Goal: Information Seeking & Learning: Check status

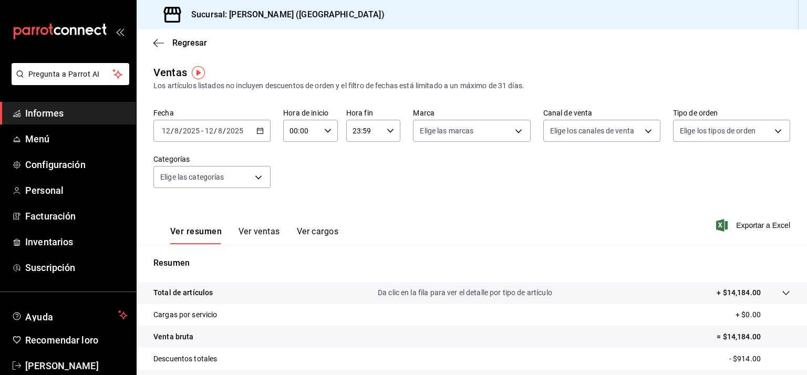
click at [500, 52] on div "Regresar" at bounding box center [472, 42] width 670 height 27
click at [258, 129] on icon "button" at bounding box center [259, 130] width 7 height 7
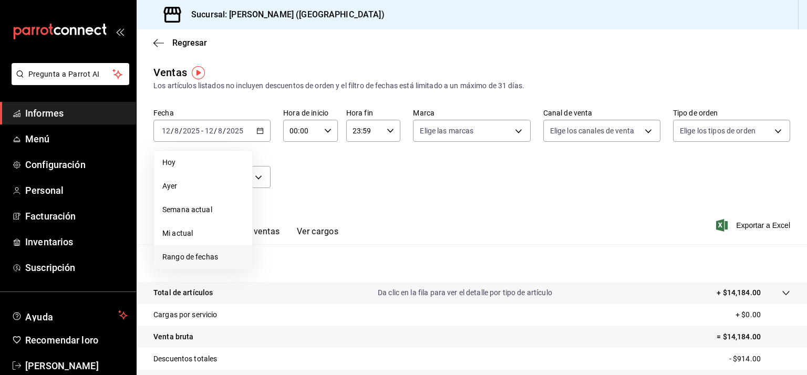
click at [203, 261] on font "Rango de fechas" at bounding box center [190, 257] width 56 height 8
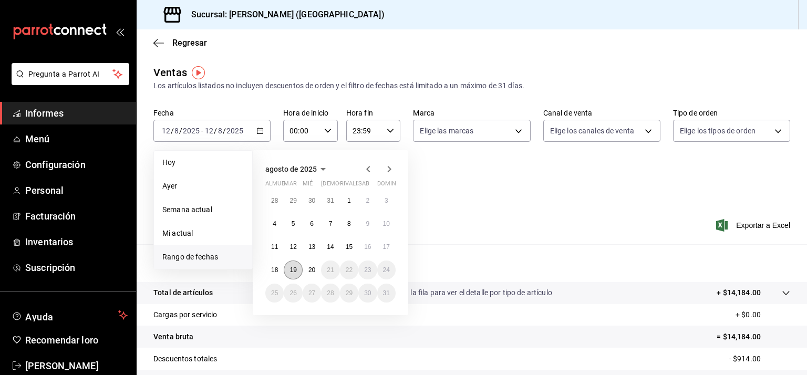
click at [290, 272] on font "19" at bounding box center [292, 269] width 7 height 7
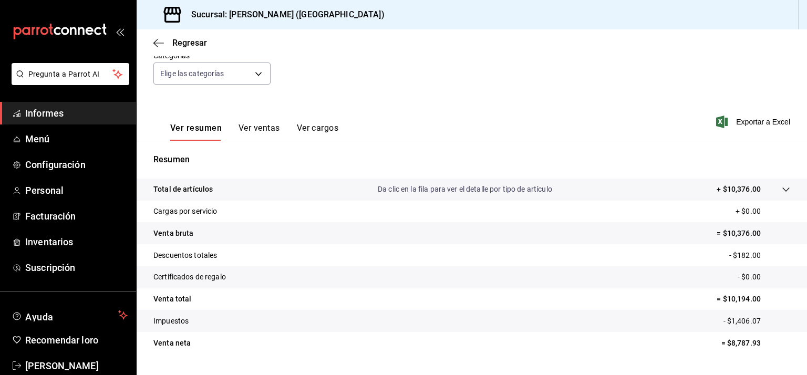
scroll to position [105, 0]
click at [731, 228] on font "= $10,376.00" at bounding box center [738, 231] width 44 height 8
copy font "10,376.00"
click at [433, 267] on tr "Certificados de regalo - $0.00" at bounding box center [472, 276] width 670 height 22
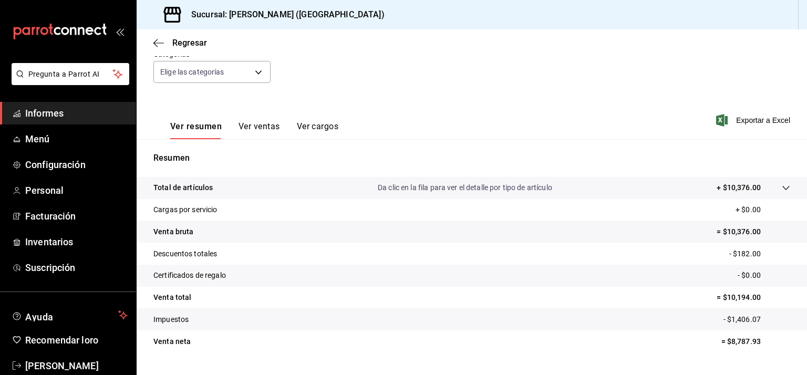
click at [734, 252] on font "- $182.00" at bounding box center [745, 253] width 32 height 8
copy font "182.00"
click at [740, 318] on font "- $1,406.07" at bounding box center [741, 319] width 37 height 8
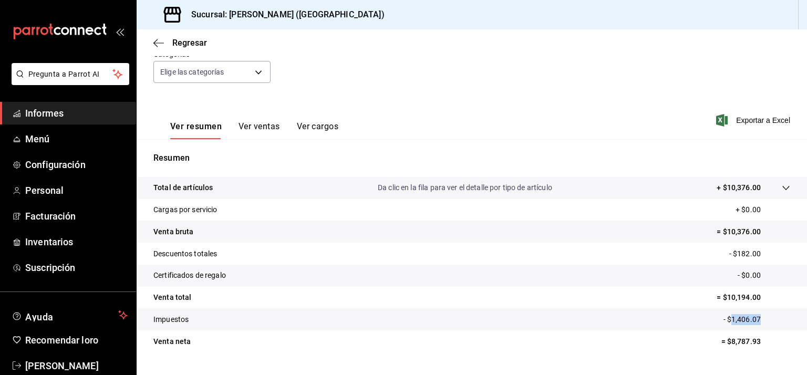
copy font "1,406.07"
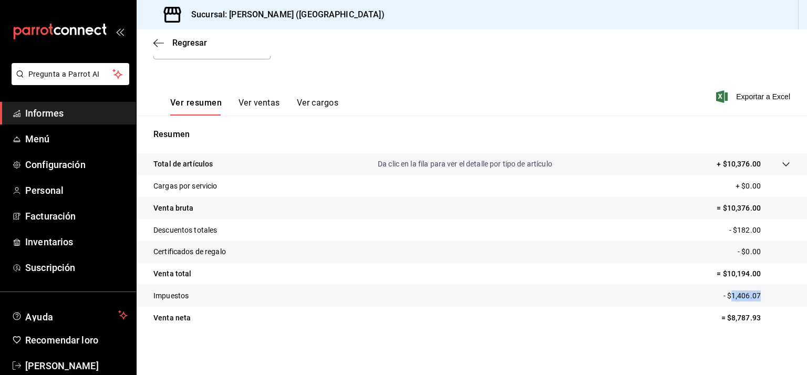
scroll to position [0, 0]
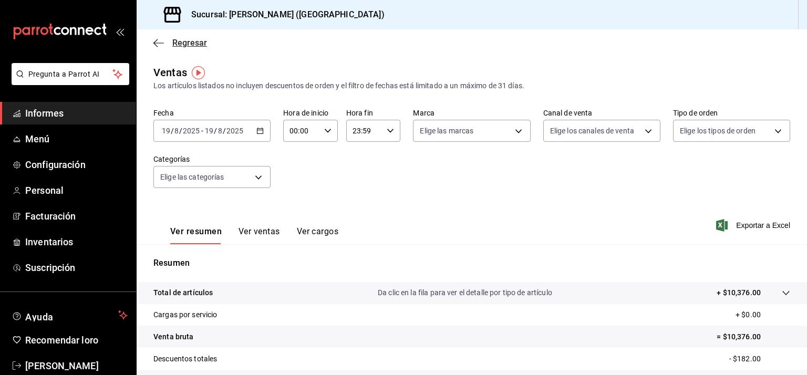
click at [161, 43] on icon "button" at bounding box center [158, 43] width 11 height 1
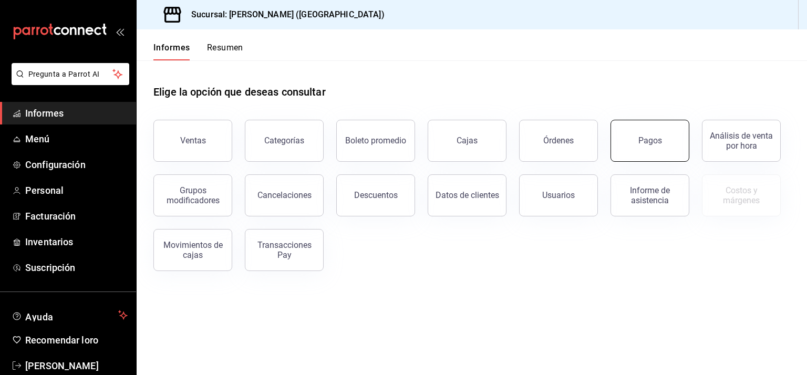
click at [654, 142] on font "Pagos" at bounding box center [650, 141] width 24 height 10
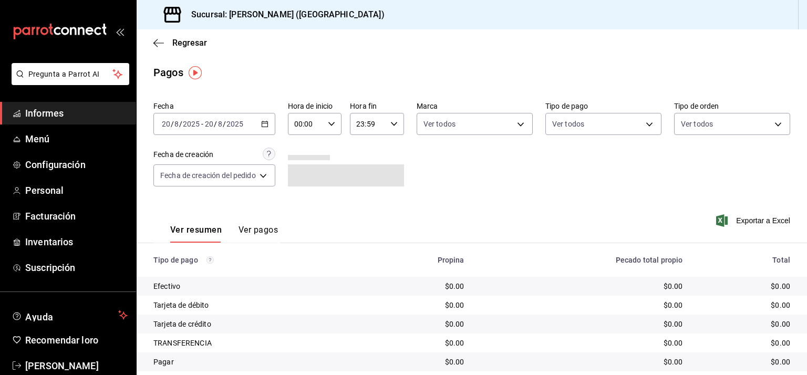
click at [266, 127] on \(Stroke\) "button" at bounding box center [265, 124] width 6 height 6
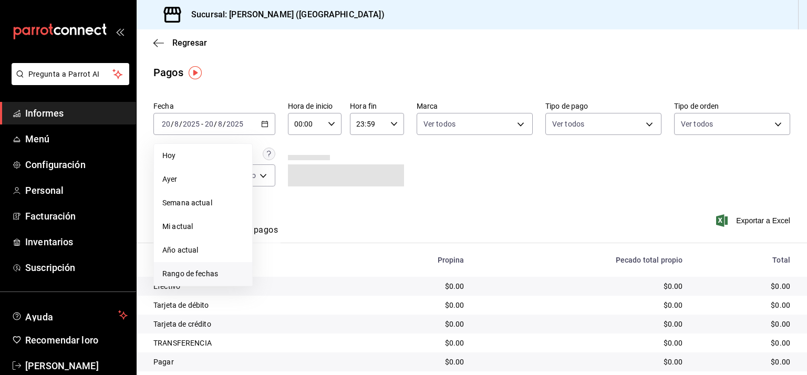
click at [203, 273] on font "Rango de fechas" at bounding box center [190, 273] width 56 height 8
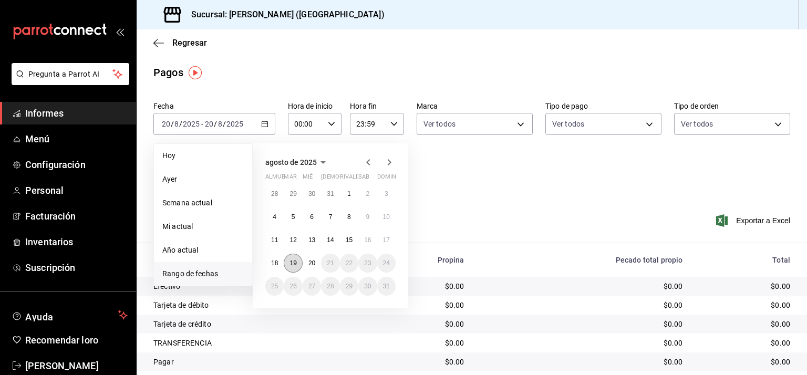
click at [295, 262] on font "19" at bounding box center [292, 262] width 7 height 7
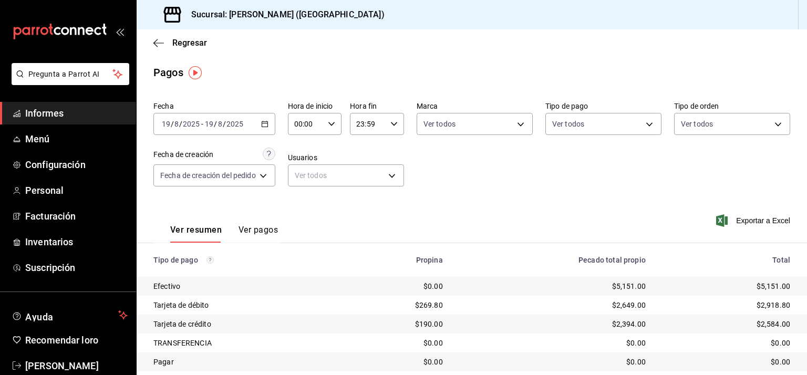
click at [503, 172] on div "Fecha [DATE] [DATE] - [DATE] [DATE] Hora de inicio 00:00 Hora de inicio Hora fi…" at bounding box center [471, 148] width 637 height 102
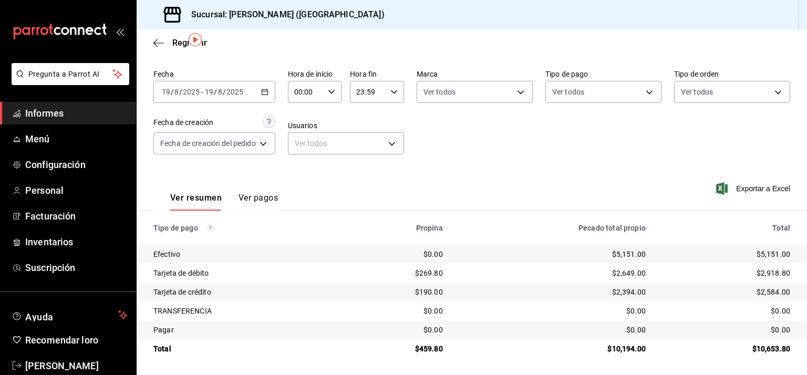
scroll to position [33, 0]
click at [492, 157] on div "Fecha [DATE] [DATE] - [DATE] [DATE] Hora de inicio 00:00 Hora de inicio Hora fi…" at bounding box center [471, 116] width 637 height 102
click at [448, 186] on div "Ver resumen Ver pagos Exportar a Excel" at bounding box center [472, 195] width 670 height 56
click at [763, 254] on font "$5,151.00" at bounding box center [773, 254] width 34 height 8
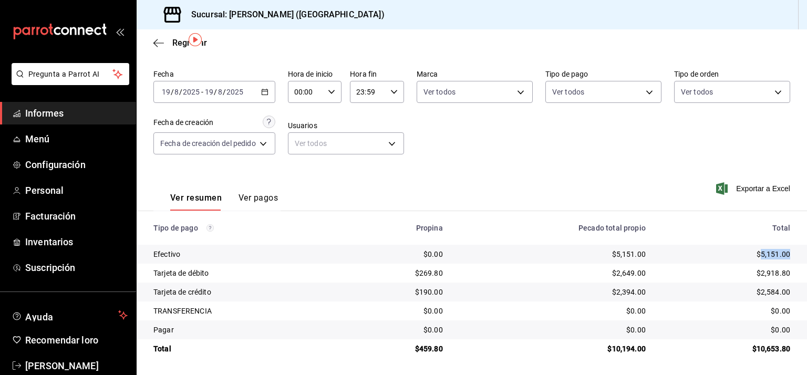
copy font "5,151.00"
click at [521, 259] on td "$5,151.00" at bounding box center [552, 254] width 203 height 19
click at [760, 275] on font "$2,918.80" at bounding box center [773, 273] width 34 height 8
copy font "2,918.80"
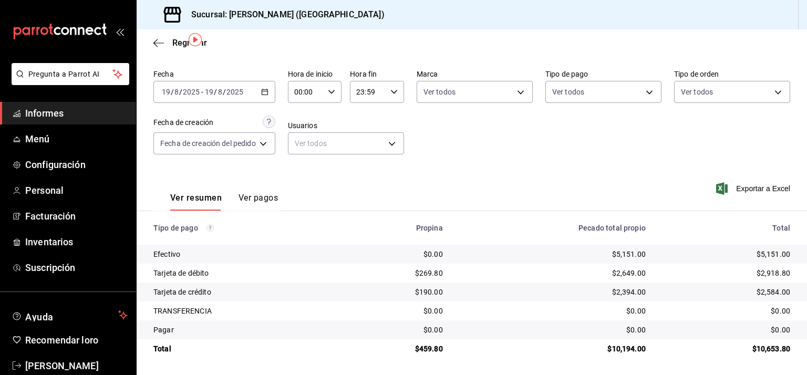
click at [763, 295] on font "$2,584.00" at bounding box center [773, 292] width 34 height 8
copy font "2,584.00"
click at [427, 349] on font "$459.80" at bounding box center [429, 349] width 28 height 8
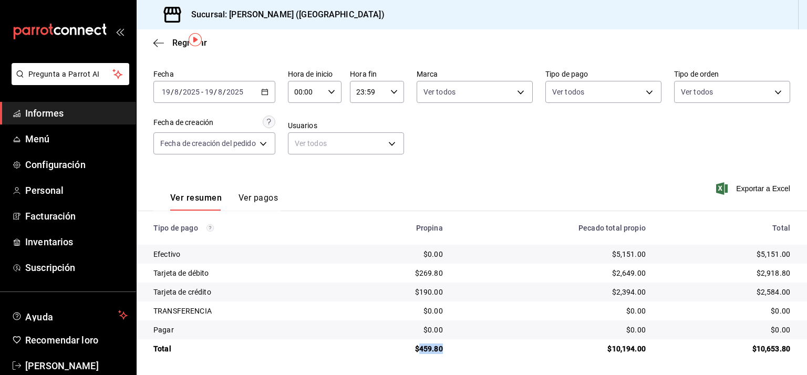
copy font "459.80"
click at [552, 271] on div "$2,649.00" at bounding box center [553, 273] width 186 height 11
click at [612, 344] on div "$10,194.00" at bounding box center [553, 349] width 186 height 11
copy font "10,194.00"
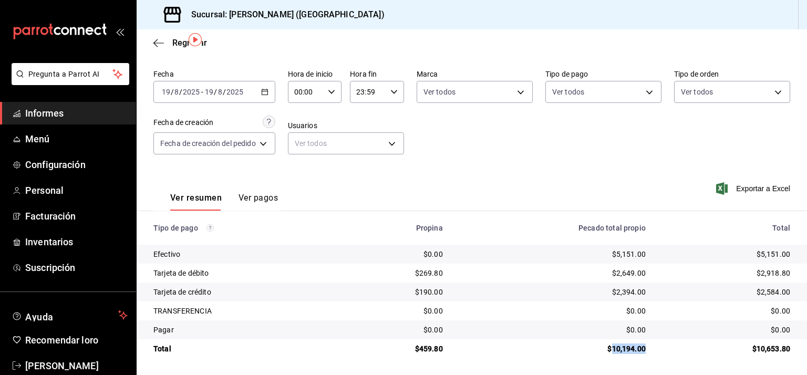
click at [535, 241] on th "Pecado total propio" at bounding box center [552, 228] width 203 height 34
click at [266, 89] on icon "button" at bounding box center [264, 91] width 7 height 7
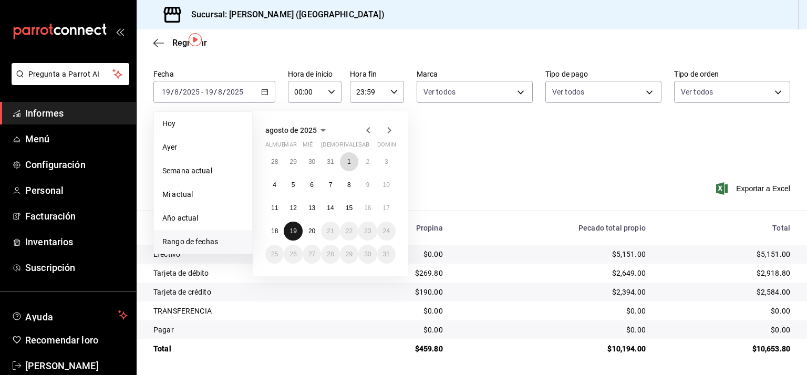
drag, startPoint x: 346, startPoint y: 163, endPoint x: 290, endPoint y: 231, distance: 87.0
click at [290, 231] on div "28 29 30 31 1 2 3 4 5 6 7 8 9 10 11 12 13 14 15 16 17 18 19 20 21 22 23 24 25 2…" at bounding box center [330, 207] width 130 height 111
click at [291, 227] on font "19" at bounding box center [292, 230] width 7 height 7
drag, startPoint x: 291, startPoint y: 227, endPoint x: 365, endPoint y: 176, distance: 90.2
click at [365, 176] on div "28 29 30 31 1 2 3 4 5 6 7 8 9 10 11 12 13 14 15 16 17 18 19 20 21 22 23 24 25 2…" at bounding box center [330, 207] width 130 height 111
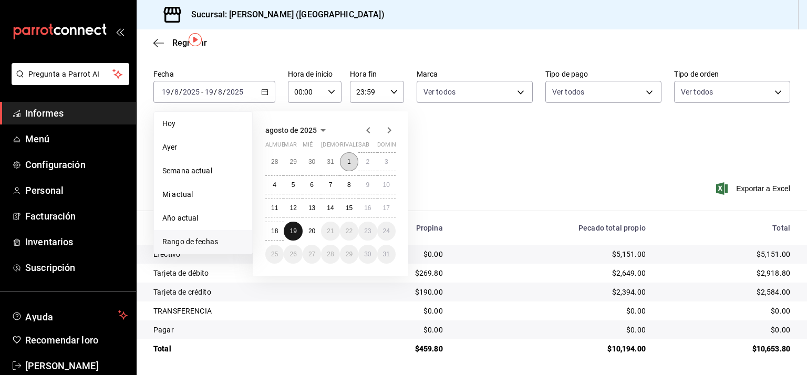
drag, startPoint x: 289, startPoint y: 231, endPoint x: 344, endPoint y: 155, distance: 94.0
click at [344, 155] on div "28 29 30 31 1 2 3 4 5 6 7 8 9 10 11 12 13 14 15 16 17 18 19 20 21 22 23 24 25 2…" at bounding box center [330, 207] width 130 height 111
click at [346, 159] on button "1" at bounding box center [349, 161] width 18 height 19
click at [346, 159] on div "Fecha [DATE] [DATE] - [DATE] [DATE] [DATE] [DATE] Semana actual Mi actual Año a…" at bounding box center [471, 116] width 637 height 102
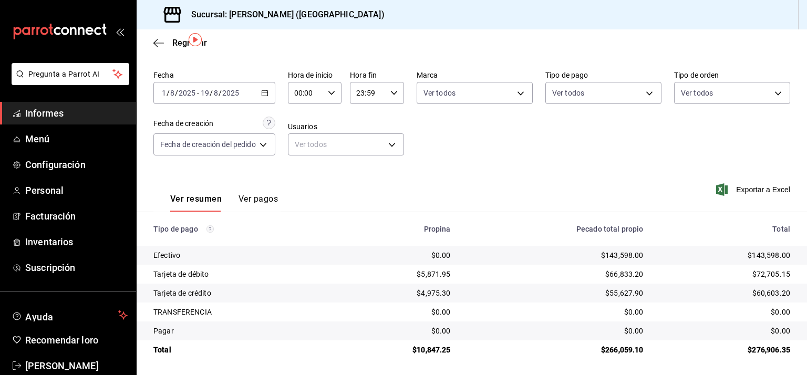
scroll to position [33, 0]
click at [157, 41] on icon "button" at bounding box center [158, 42] width 11 height 9
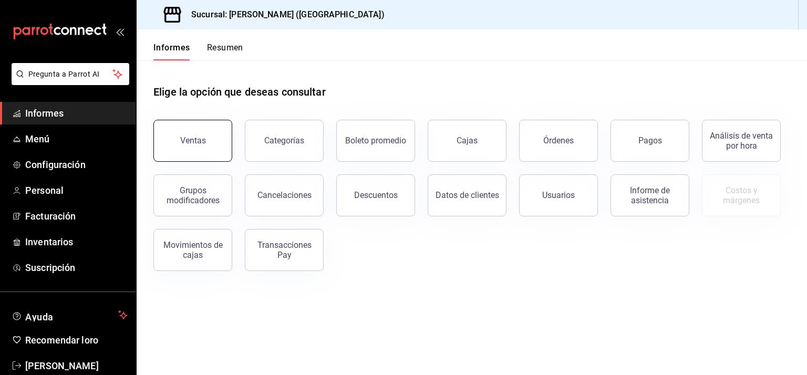
click at [181, 140] on button "Ventas" at bounding box center [192, 141] width 79 height 42
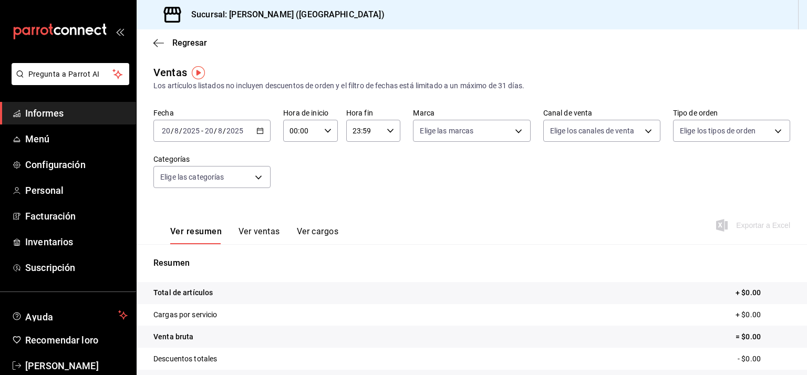
click at [258, 131] on icon "button" at bounding box center [259, 130] width 7 height 7
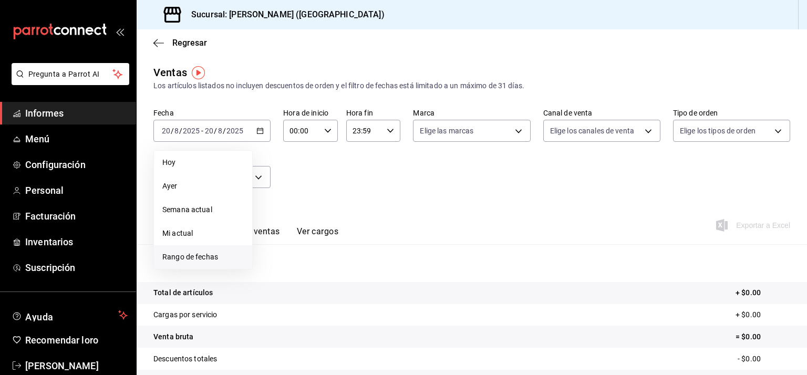
click at [204, 261] on font "Rango de fechas" at bounding box center [190, 257] width 56 height 8
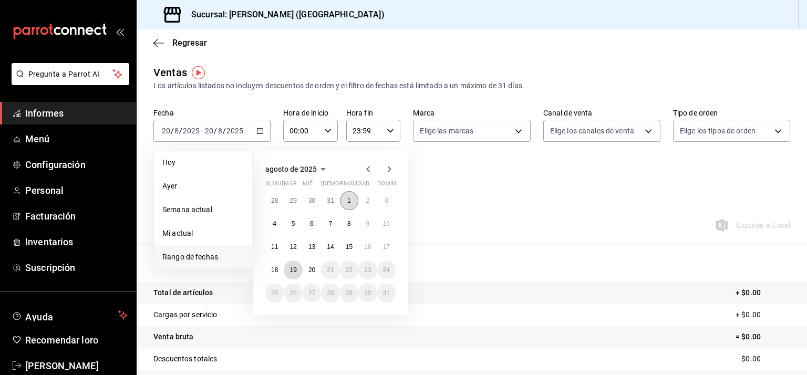
drag, startPoint x: 294, startPoint y: 274, endPoint x: 357, endPoint y: 196, distance: 99.7
click at [357, 196] on div "28 29 30 31 1 2 3 4 5 6 7 8 9 10 11 12 13 14 15 16 17 18 19 20 21 22 23 24 25 2…" at bounding box center [330, 246] width 130 height 111
click at [349, 198] on font "1" at bounding box center [349, 200] width 4 height 7
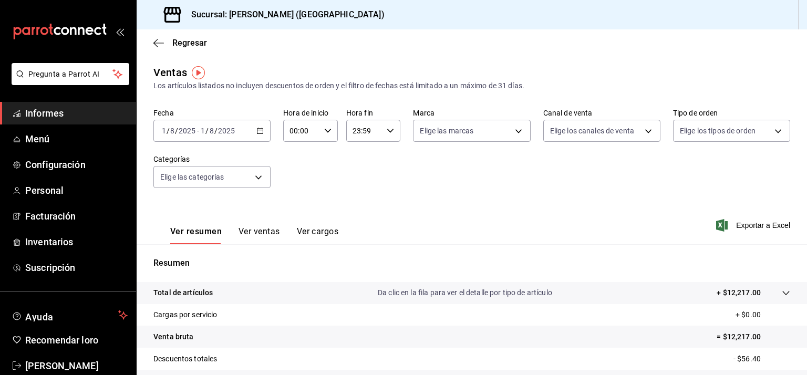
click at [202, 129] on input "1" at bounding box center [202, 131] width 5 height 8
click at [199, 133] on div "[DATE] [DATE]" at bounding box center [217, 131] width 37 height 8
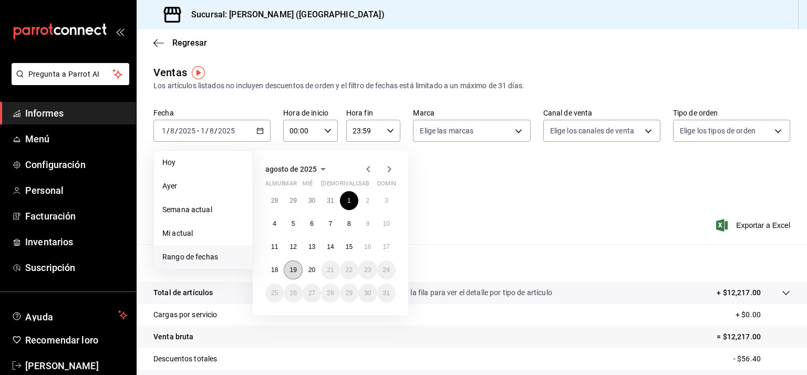
click at [296, 267] on font "19" at bounding box center [292, 269] width 7 height 7
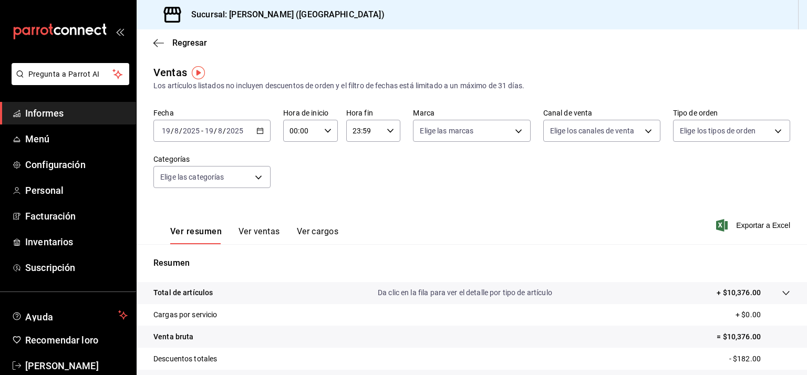
click at [259, 136] on div "[DATE] [DATE] - [DATE] [DATE]" at bounding box center [211, 131] width 117 height 22
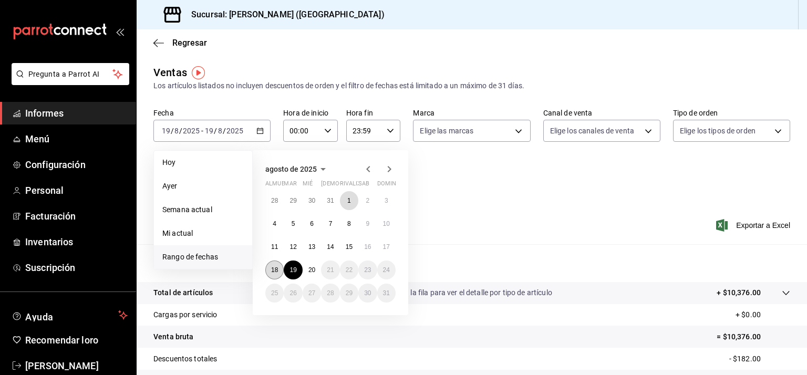
drag, startPoint x: 346, startPoint y: 196, endPoint x: 277, endPoint y: 277, distance: 105.8
click at [277, 277] on div "28 29 30 31 1 2 3 4 5 6 7 8 9 10 11 12 13 14 15 16 17 18 19 20 21 22 23 24 25 2…" at bounding box center [330, 246] width 130 height 111
drag, startPoint x: 286, startPoint y: 271, endPoint x: 403, endPoint y: 230, distance: 123.9
click at [403, 230] on div "[DATE] almuerzo mar mié Jue rivalizar sab dominio 28 29 30 31 1 2 3 4 5 6 7 8 9…" at bounding box center [330, 232] width 155 height 165
drag, startPoint x: 293, startPoint y: 266, endPoint x: 351, endPoint y: 204, distance: 84.7
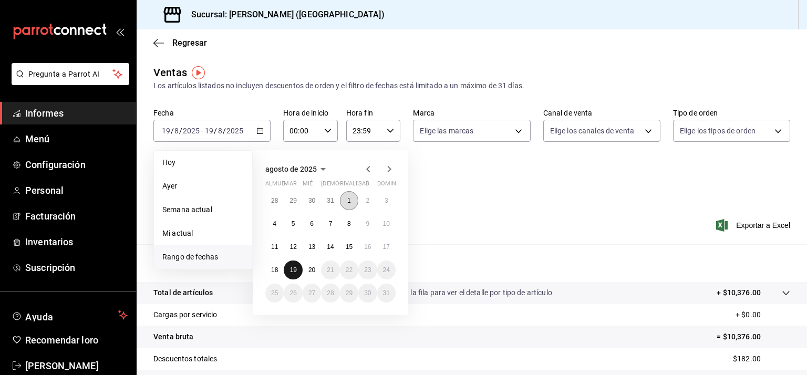
click at [351, 204] on div "28 29 30 31 1 2 3 4 5 6 7 8 9 10 11 12 13 14 15 16 17 18 19 20 21 22 23 24 25 2…" at bounding box center [330, 246] width 130 height 111
click at [351, 204] on button "1" at bounding box center [349, 200] width 18 height 19
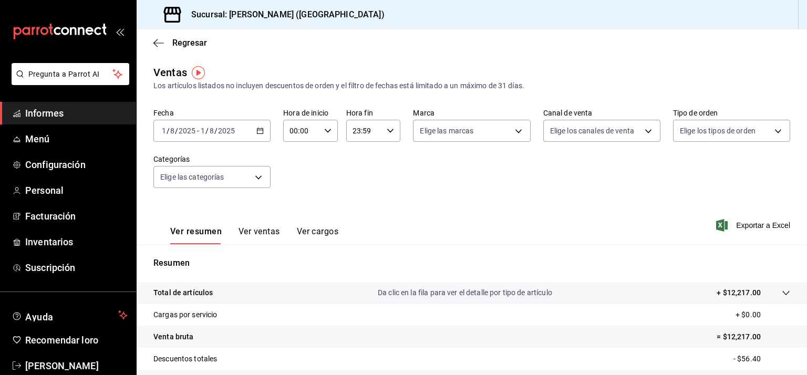
click at [251, 130] on div "[DATE] [DATE] - [DATE] [DATE]" at bounding box center [211, 131] width 117 height 22
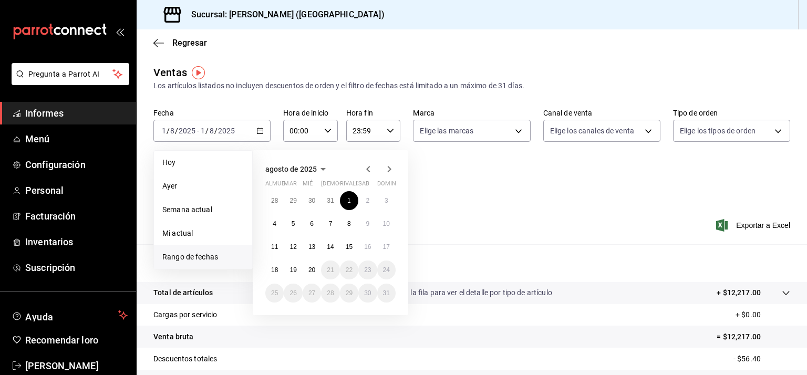
click at [195, 254] on font "Rango de fechas" at bounding box center [190, 257] width 56 height 8
click at [197, 257] on font "Rango de fechas" at bounding box center [190, 257] width 56 height 8
drag, startPoint x: 352, startPoint y: 199, endPoint x: 288, endPoint y: 256, distance: 85.5
click at [280, 262] on div "28 29 30 31 1 2 3 4 5 6 7 8 9 10 11 12 13 14 15 16 17 18 19 20 21 22 23 24 25 2…" at bounding box center [330, 246] width 130 height 111
click at [294, 274] on button "19" at bounding box center [293, 270] width 18 height 19
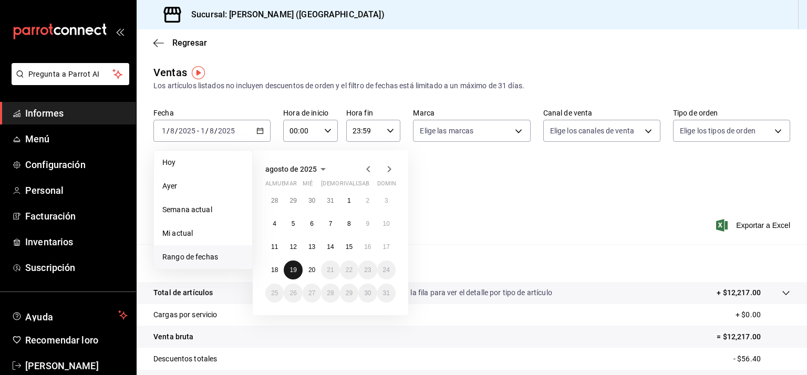
click at [293, 274] on button "19" at bounding box center [293, 270] width 18 height 19
click at [289, 273] on div "Resumen Total de artículos Da clic en la fila para ver el detalle por tipo de a…" at bounding box center [472, 363] width 670 height 213
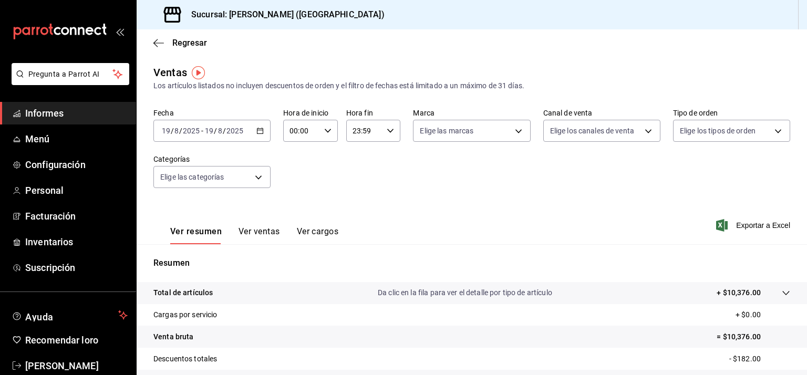
click at [165, 130] on input "19" at bounding box center [165, 131] width 9 height 8
click at [160, 130] on div "[DATE] [DATE]" at bounding box center [180, 131] width 41 height 8
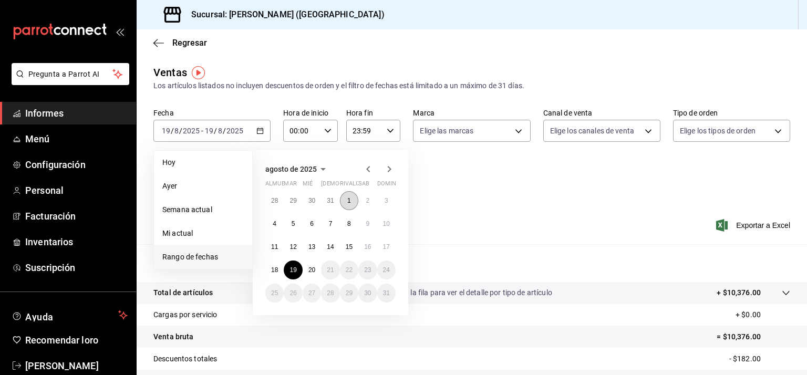
click at [350, 203] on font "1" at bounding box center [349, 200] width 4 height 7
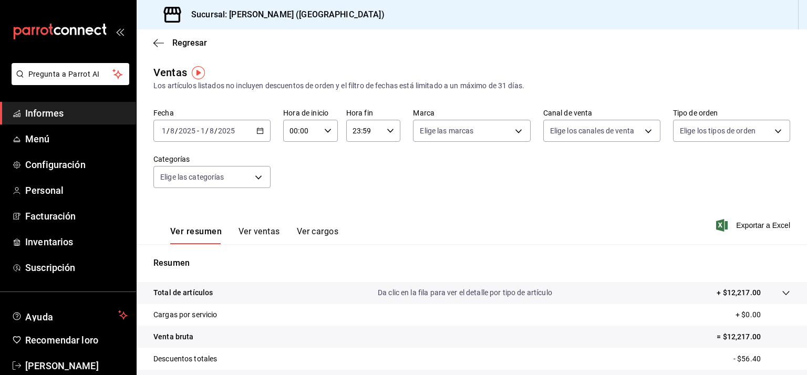
click at [202, 130] on input "1" at bounding box center [202, 131] width 5 height 8
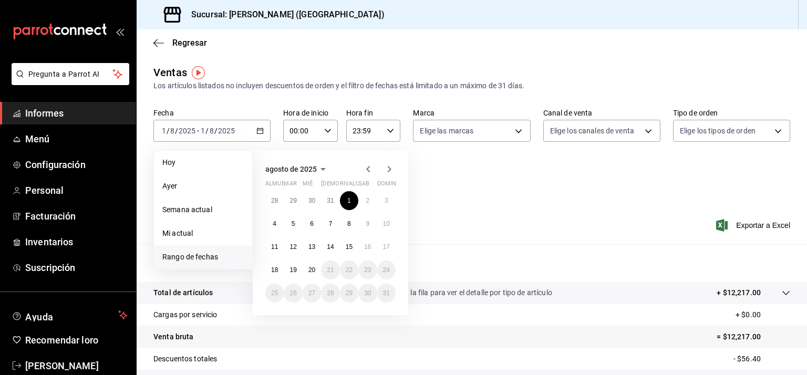
click at [205, 252] on span "Rango de fechas" at bounding box center [202, 257] width 81 height 11
drag, startPoint x: 289, startPoint y: 271, endPoint x: 340, endPoint y: 201, distance: 86.0
click at [340, 201] on div "28 29 30 31 1 2 3 4 5 6 7 8 9 10 11 12 13 14 15 16 17 18 19 20 21 22 23 24 25 2…" at bounding box center [330, 246] width 130 height 111
click at [359, 273] on div "28 29 30 31 1 2 3 4 5 6 7 8 9 10 11 12 13 14 15 16 17 18 19 20 21 22 23 24 25 2…" at bounding box center [330, 246] width 130 height 111
drag, startPoint x: 298, startPoint y: 268, endPoint x: 347, endPoint y: 195, distance: 87.7
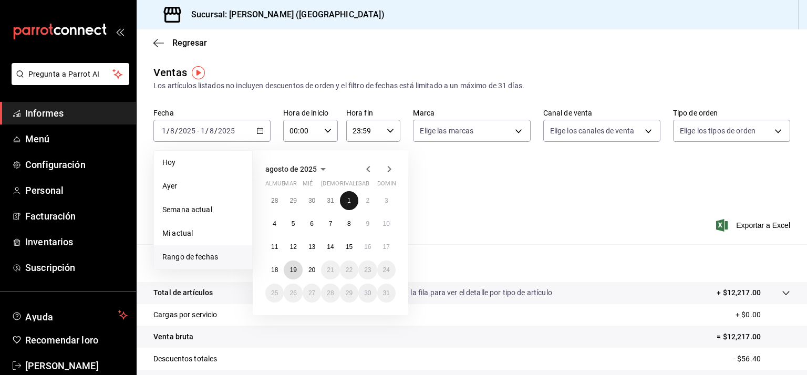
click at [347, 195] on div "28 29 30 31 1 2 3 4 5 6 7 8 9 10 11 12 13 14 15 16 17 18 19 20 21 22 23 24 25 2…" at bounding box center [330, 246] width 130 height 111
drag, startPoint x: 347, startPoint y: 197, endPoint x: 295, endPoint y: 270, distance: 89.3
click at [295, 270] on font "19" at bounding box center [292, 269] width 7 height 7
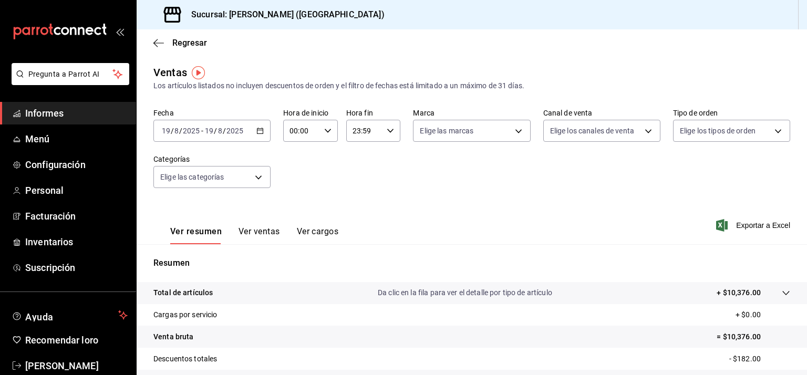
click at [261, 130] on \(Stroke\) "button" at bounding box center [260, 130] width 6 height 1
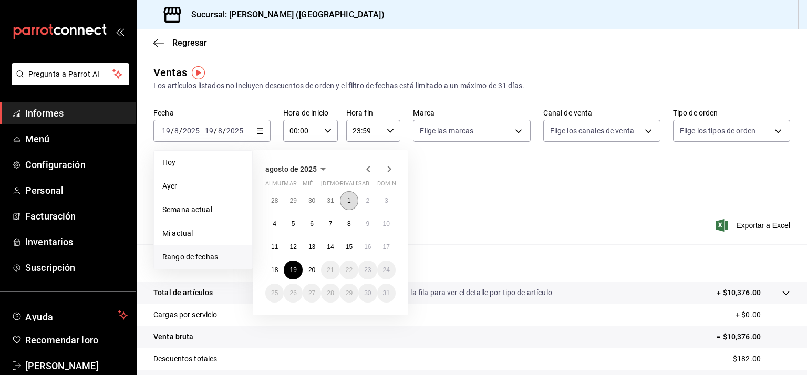
click at [348, 200] on font "1" at bounding box center [349, 200] width 4 height 7
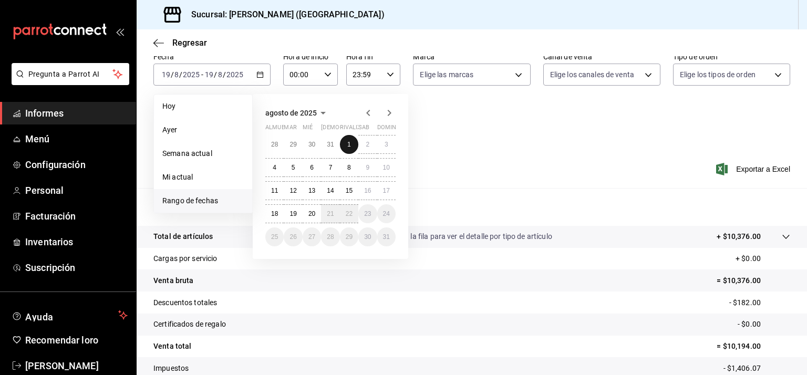
scroll to position [63, 0]
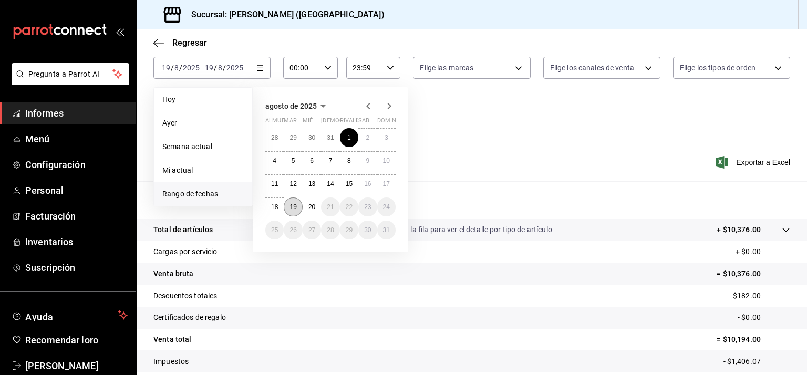
click at [296, 206] on font "19" at bounding box center [292, 206] width 7 height 7
click at [296, 206] on p "Resumen" at bounding box center [471, 200] width 637 height 13
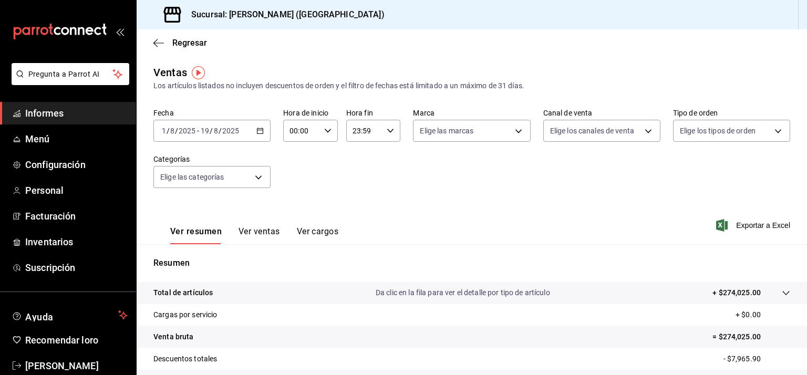
click at [262, 130] on icon "button" at bounding box center [259, 130] width 7 height 7
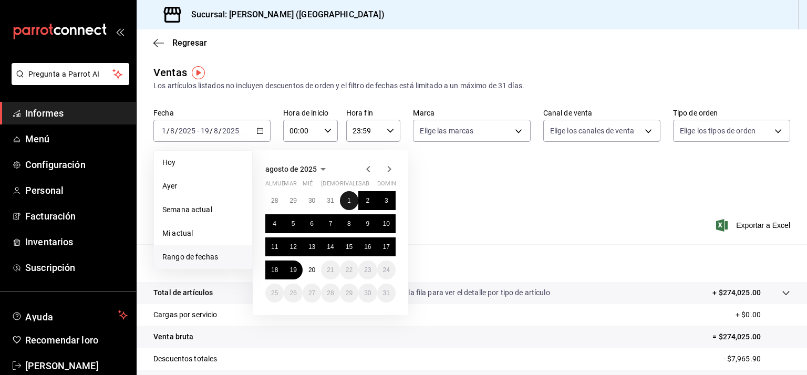
click at [346, 199] on button "1" at bounding box center [349, 200] width 18 height 19
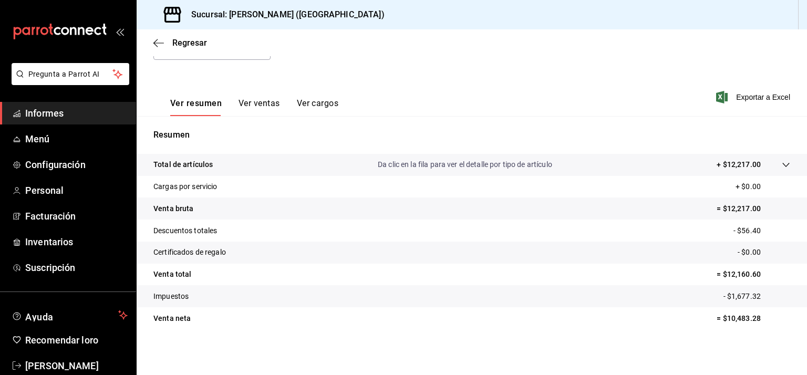
scroll to position [129, 0]
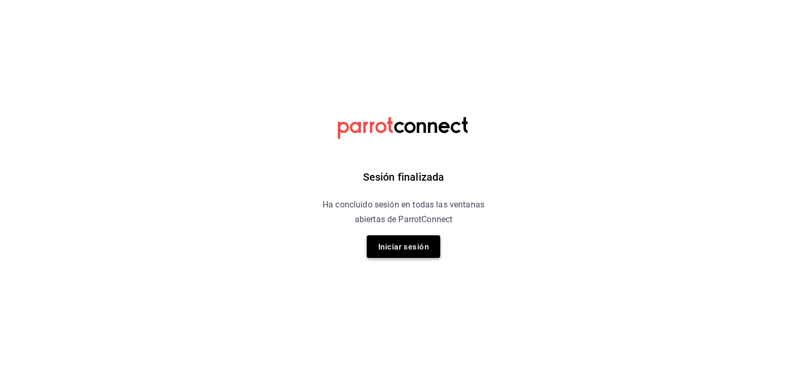
click at [412, 254] on button "Iniciar sesión" at bounding box center [404, 246] width 74 height 23
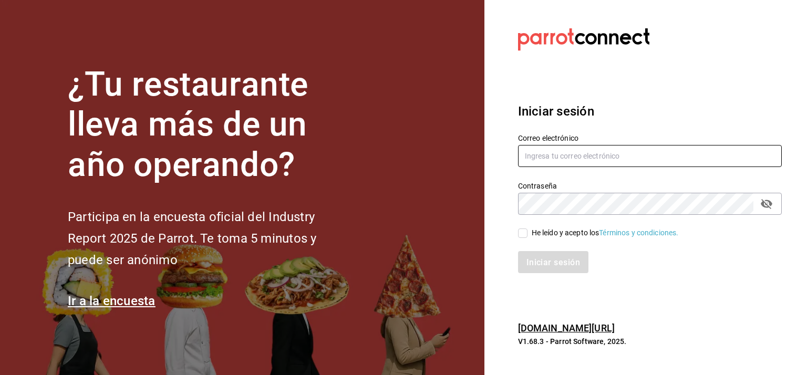
type input "[EMAIL_ADDRESS][DOMAIN_NAME]"
click at [523, 233] on input "He leído y acepto los Términos y condiciones." at bounding box center [522, 232] width 9 height 9
checkbox input "true"
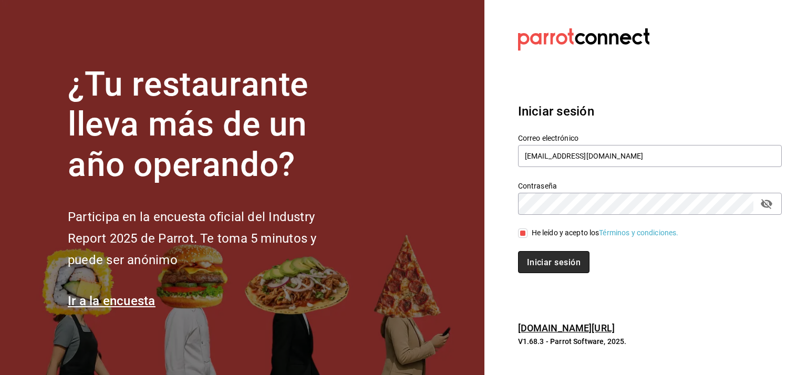
click at [550, 266] on font "Iniciar sesión" at bounding box center [554, 262] width 54 height 10
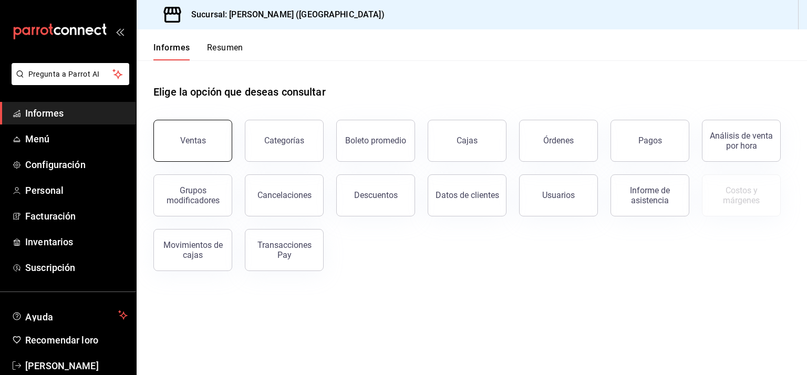
click at [177, 148] on button "Ventas" at bounding box center [192, 141] width 79 height 42
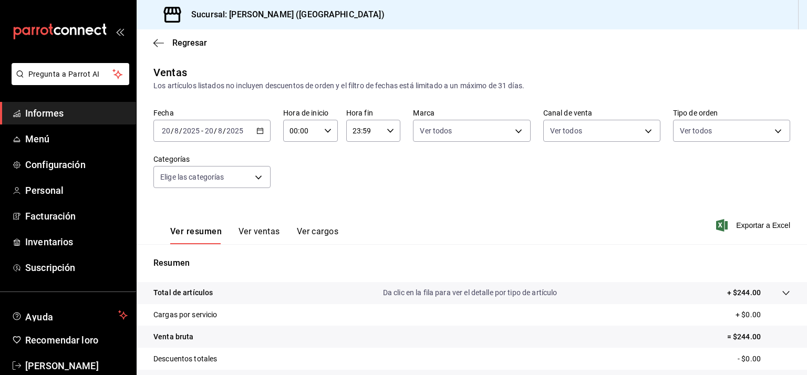
click at [258, 132] on icon "button" at bounding box center [259, 130] width 7 height 7
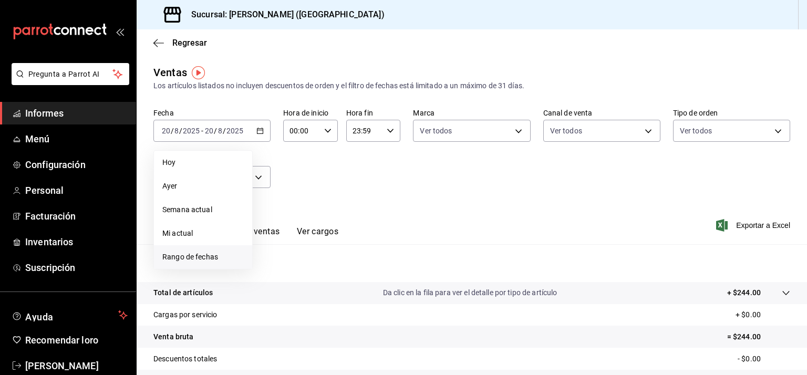
click at [200, 255] on font "Rango de fechas" at bounding box center [190, 257] width 56 height 8
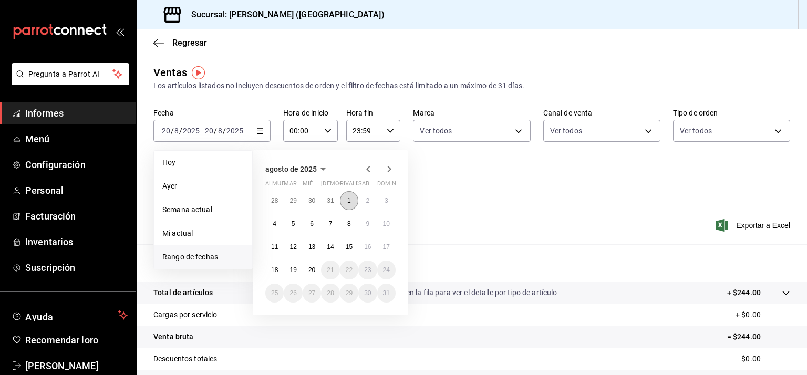
click at [350, 197] on font "1" at bounding box center [349, 200] width 4 height 7
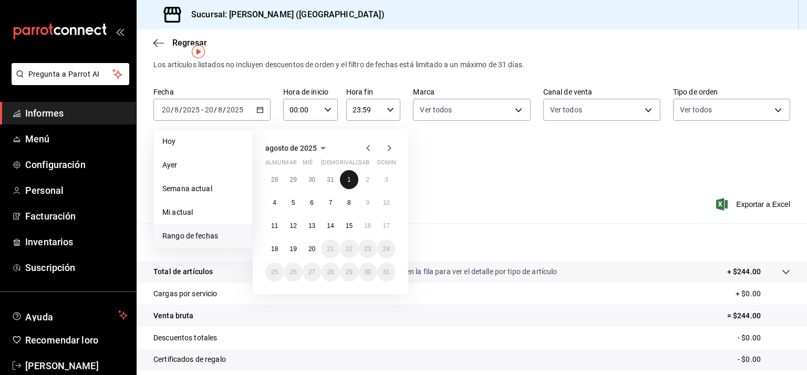
scroll to position [42, 0]
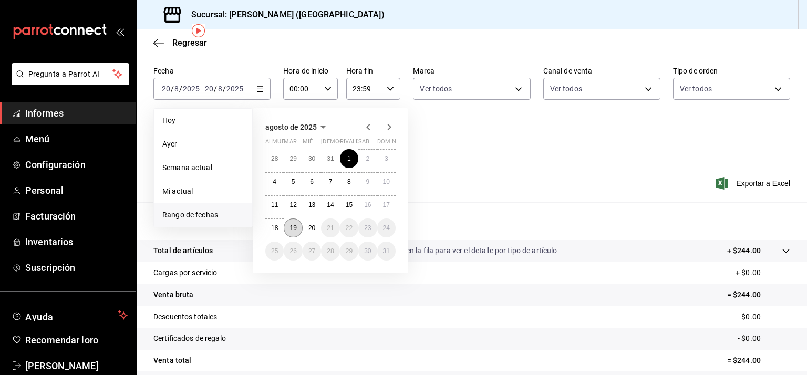
click at [295, 228] on font "19" at bounding box center [292, 227] width 7 height 7
click at [295, 228] on div "Resumen Total de artículos Da clic en la fila para ver el detalle por tipo de a…" at bounding box center [472, 321] width 670 height 213
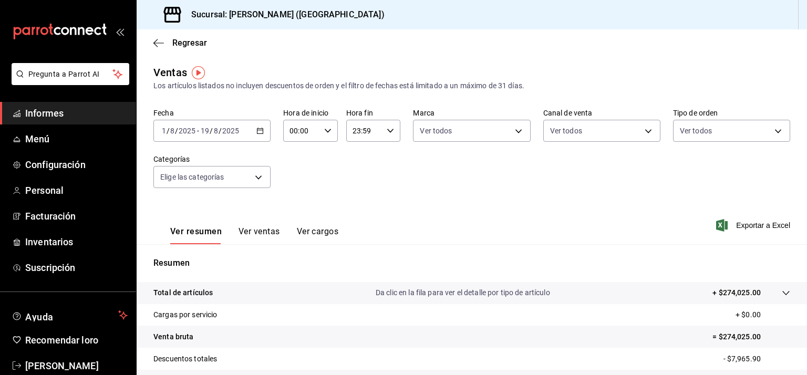
click at [260, 130] on \(Stroke\) "button" at bounding box center [260, 130] width 6 height 1
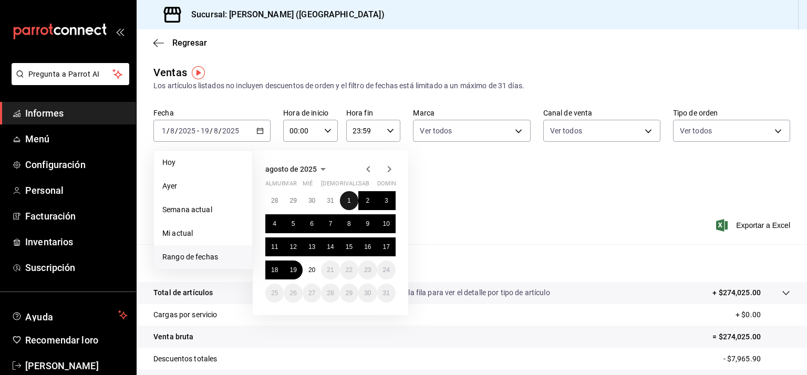
click at [350, 202] on font "1" at bounding box center [349, 200] width 4 height 7
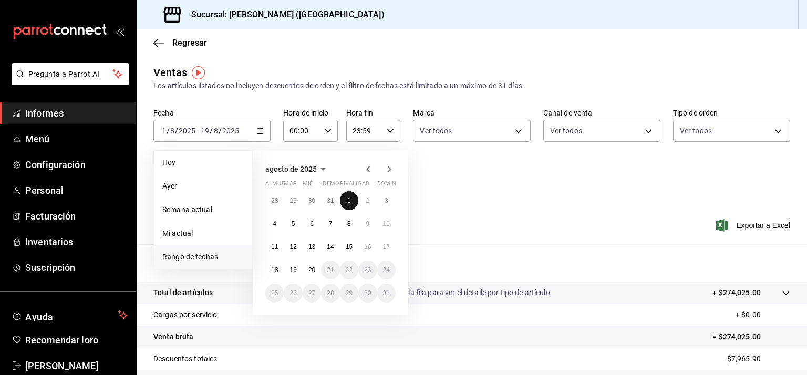
click at [350, 202] on font "1" at bounding box center [349, 200] width 4 height 7
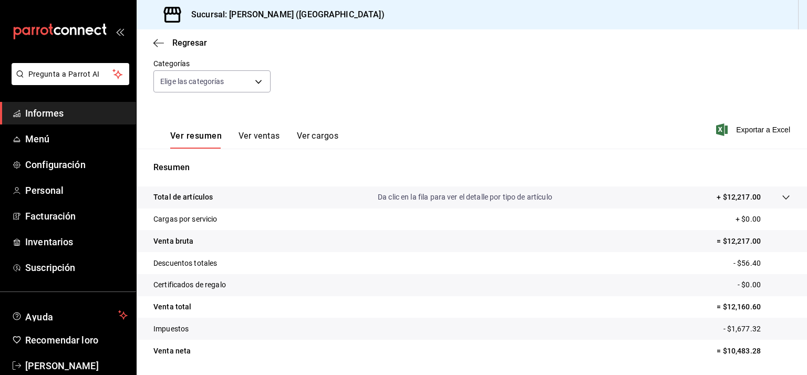
scroll to position [129, 0]
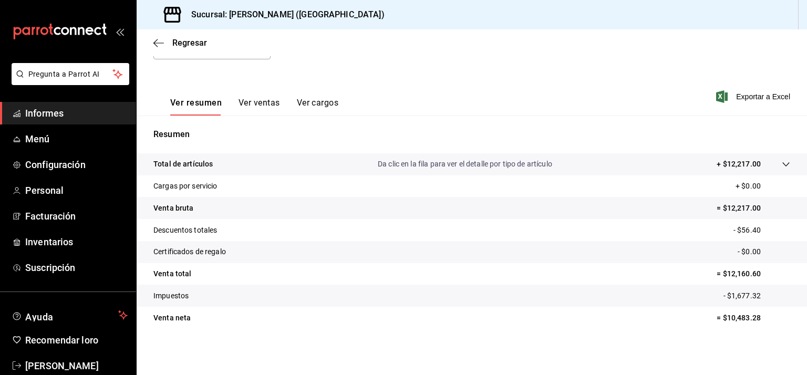
click at [737, 318] on font "= $10,483.28" at bounding box center [738, 318] width 44 height 8
copy font "10,483.28"
click at [746, 228] on font "- $56.40" at bounding box center [746, 230] width 27 height 8
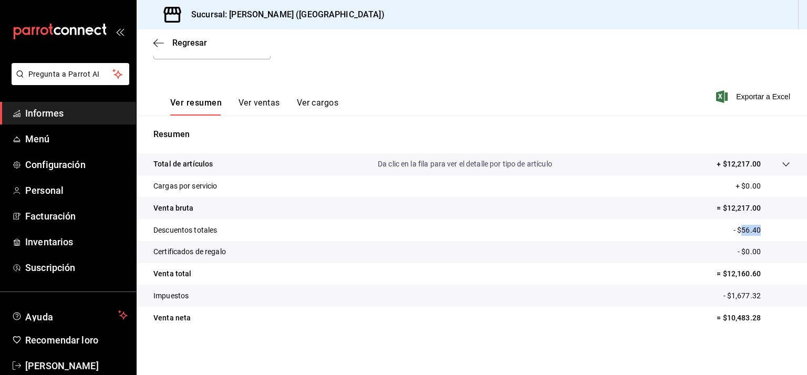
copy font "56.40"
click at [397, 294] on tr "Impuestos - $1,677.32" at bounding box center [472, 296] width 670 height 22
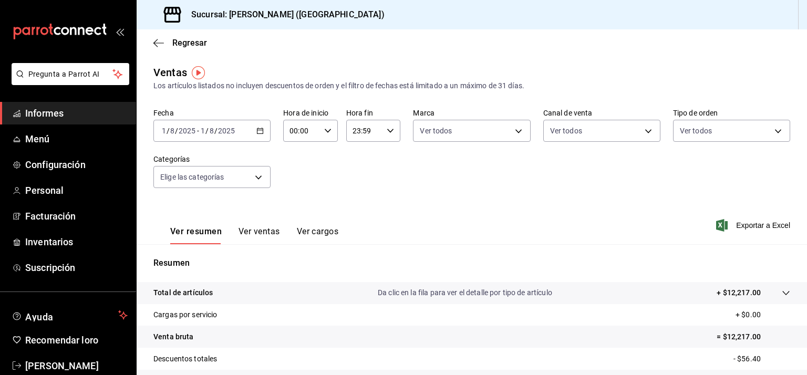
click at [258, 130] on icon "button" at bounding box center [259, 130] width 7 height 7
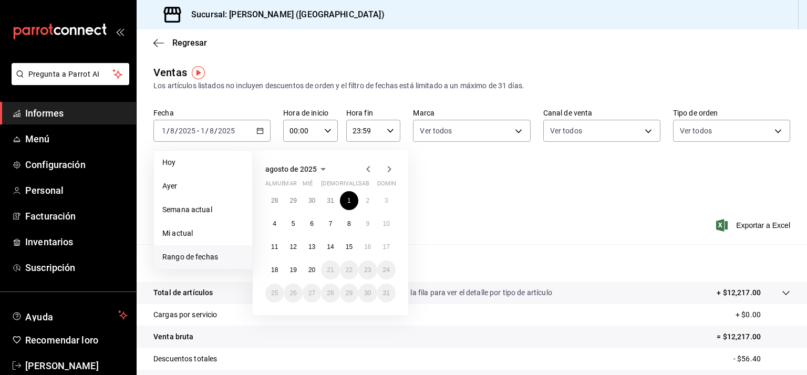
click at [200, 255] on font "Rango de fechas" at bounding box center [190, 257] width 56 height 8
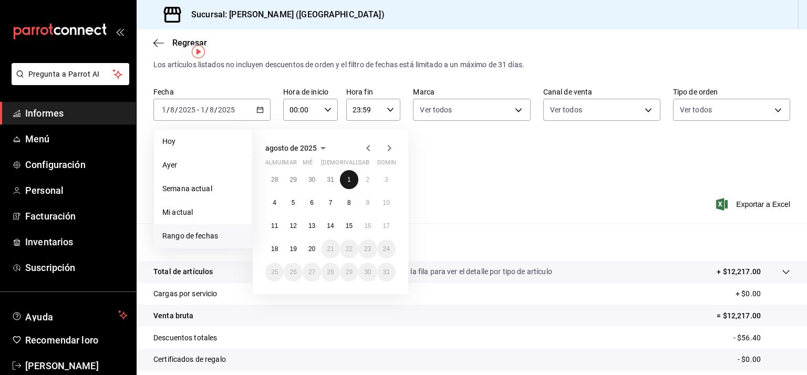
click at [349, 182] on font "1" at bounding box center [349, 179] width 4 height 7
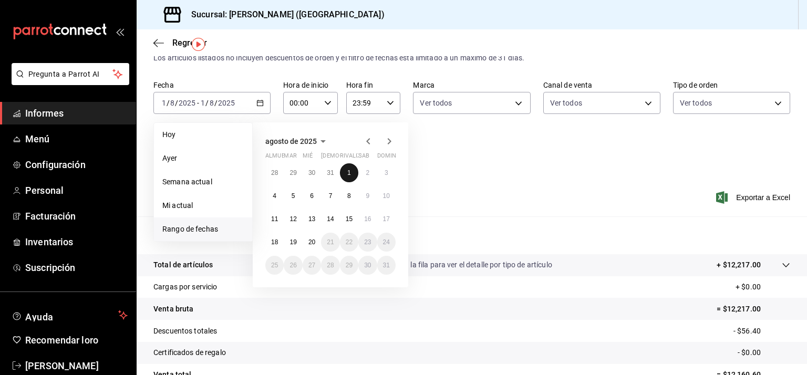
scroll to position [42, 0]
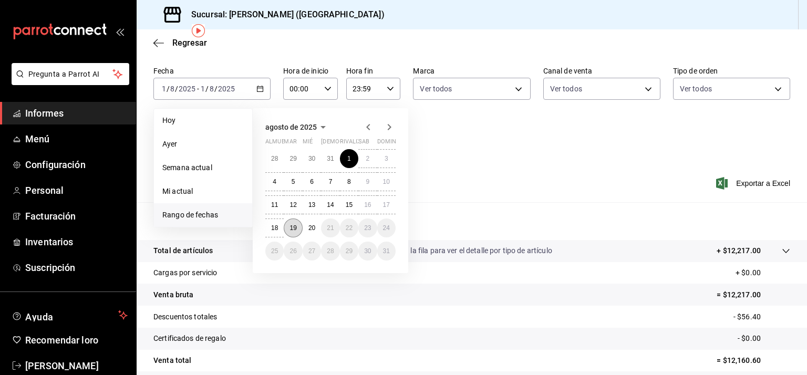
click at [297, 226] on button "19" at bounding box center [293, 228] width 18 height 19
click at [297, 226] on p "Resumen" at bounding box center [471, 221] width 637 height 13
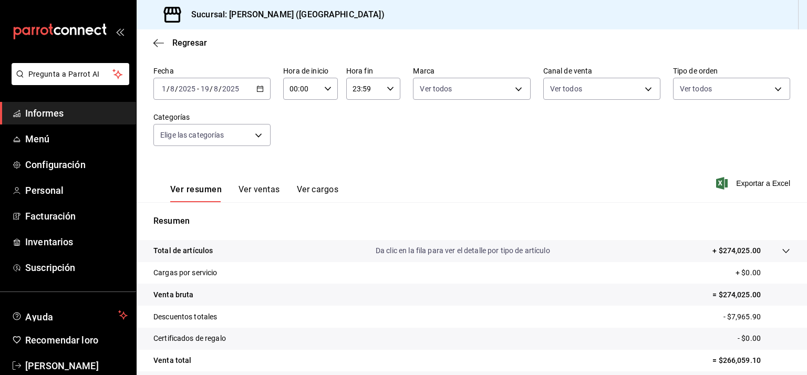
scroll to position [129, 0]
